Goal: Transaction & Acquisition: Obtain resource

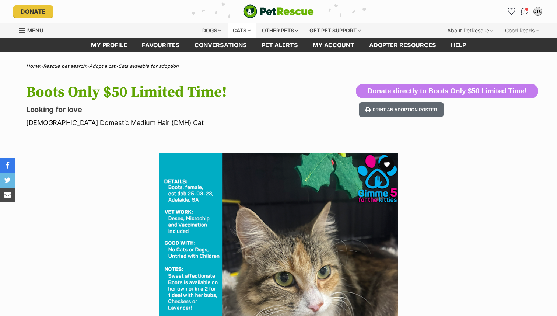
click at [246, 32] on div "Cats" at bounding box center [242, 30] width 28 height 15
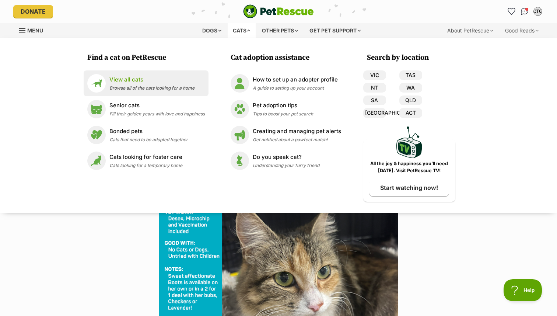
click at [141, 84] on div "View all cats Browse all of the cats looking for a home" at bounding box center [151, 84] width 85 height 16
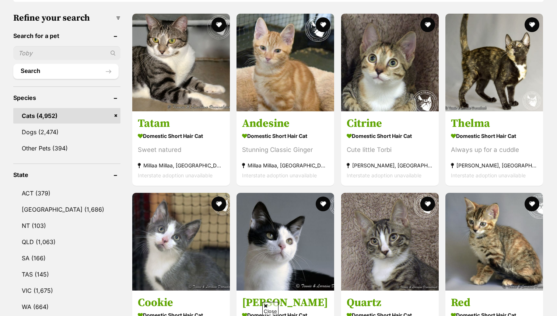
scroll to position [243, 0]
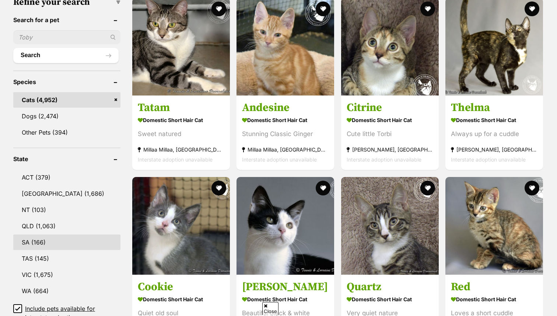
click at [42, 234] on link "SA (166)" at bounding box center [66, 241] width 107 height 15
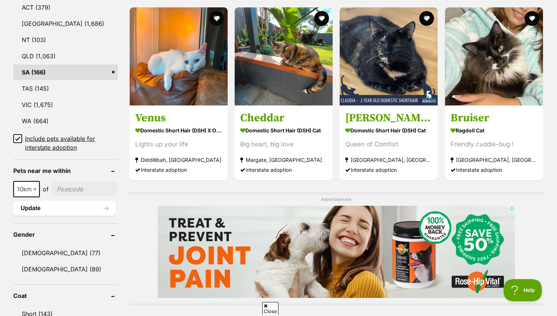
click at [18, 137] on icon at bounding box center [17, 138] width 4 height 3
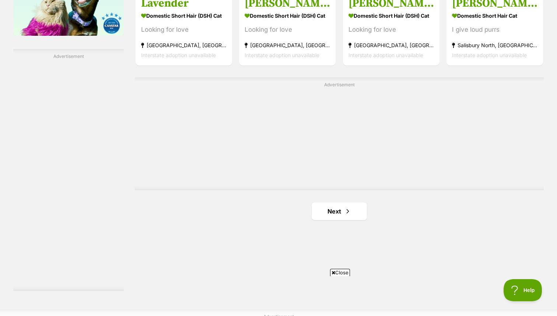
scroll to position [1249, 0]
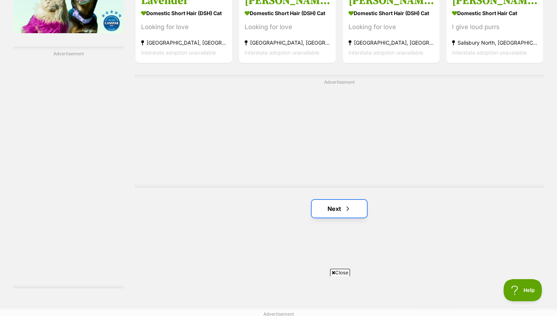
click at [332, 214] on link "Next" at bounding box center [339, 209] width 55 height 18
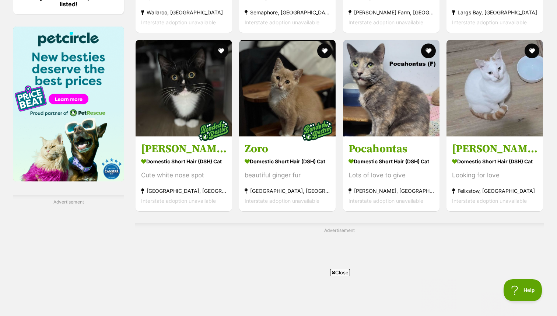
click at [323, 171] on div "beautiful ginger fur" at bounding box center [287, 175] width 85 height 10
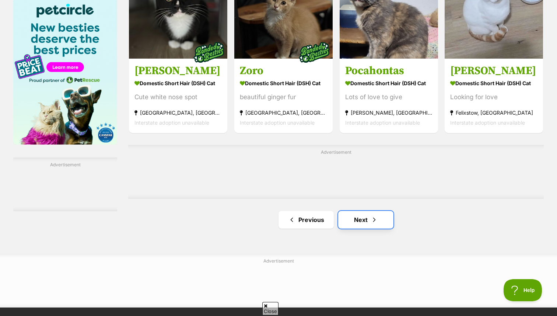
click at [361, 220] on link "Next" at bounding box center [365, 220] width 55 height 18
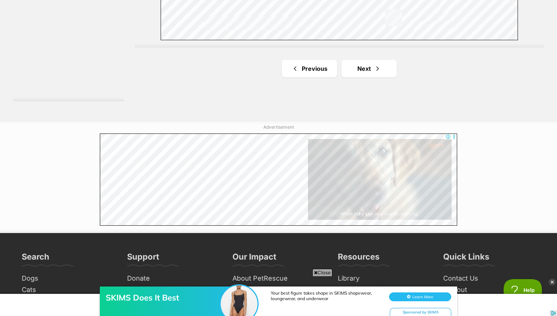
scroll to position [1437, 0]
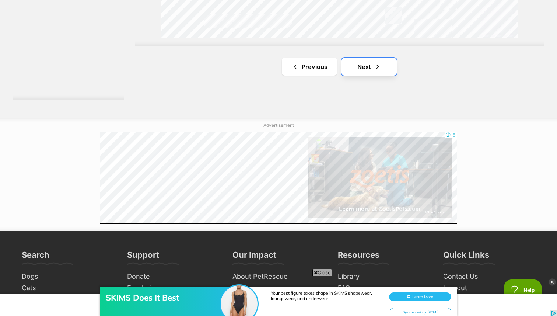
click at [386, 64] on link "Next" at bounding box center [369, 67] width 55 height 18
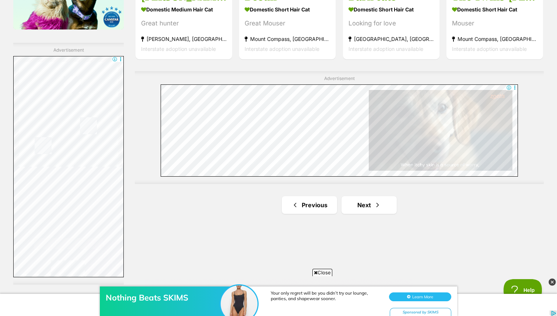
scroll to position [1279, 0]
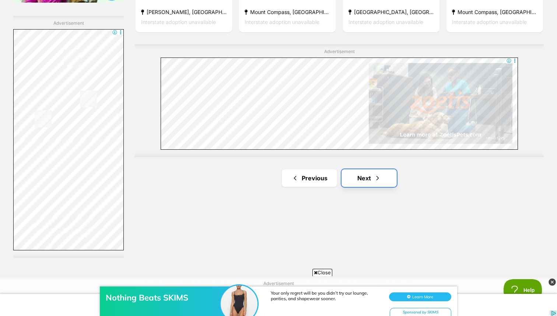
click at [356, 178] on link "Next" at bounding box center [369, 178] width 55 height 18
